Goal: Information Seeking & Learning: Learn about a topic

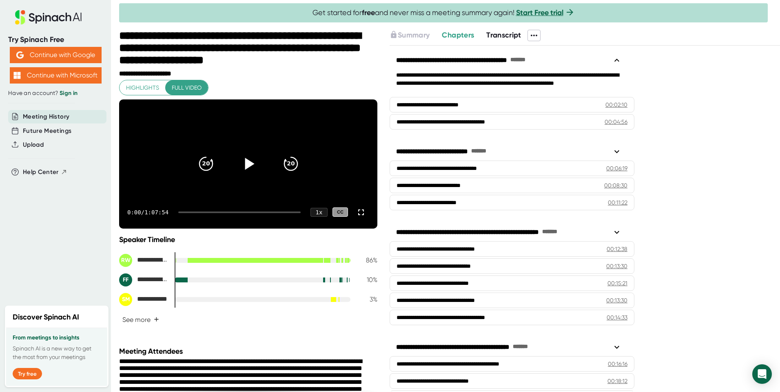
click at [239, 171] on icon at bounding box center [248, 164] width 20 height 20
